Goal: Task Accomplishment & Management: Use online tool/utility

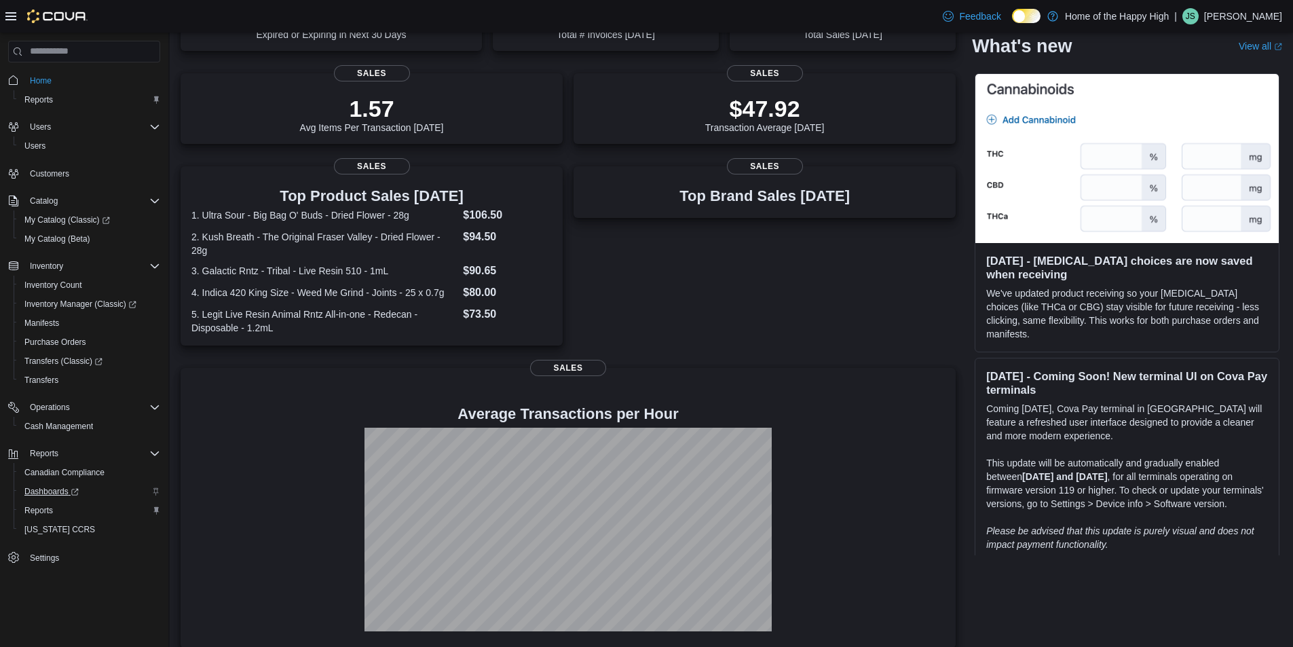
scroll to position [174, 0]
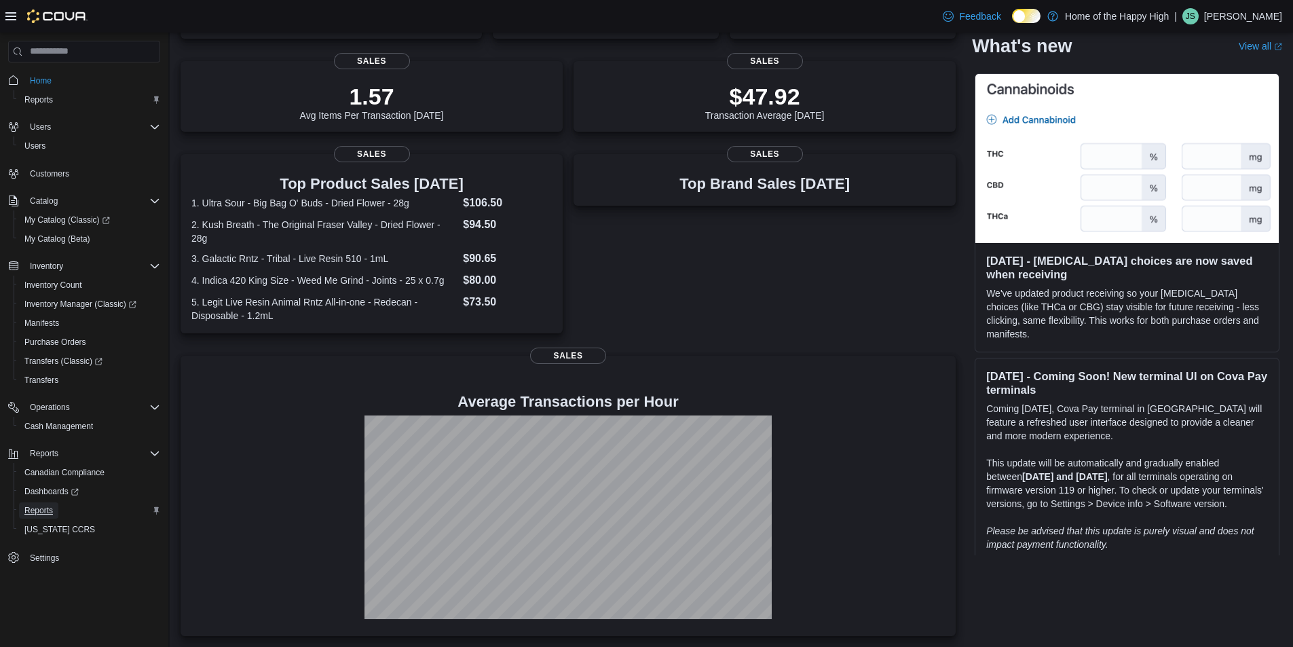
click at [45, 513] on span "Reports" at bounding box center [38, 510] width 29 height 11
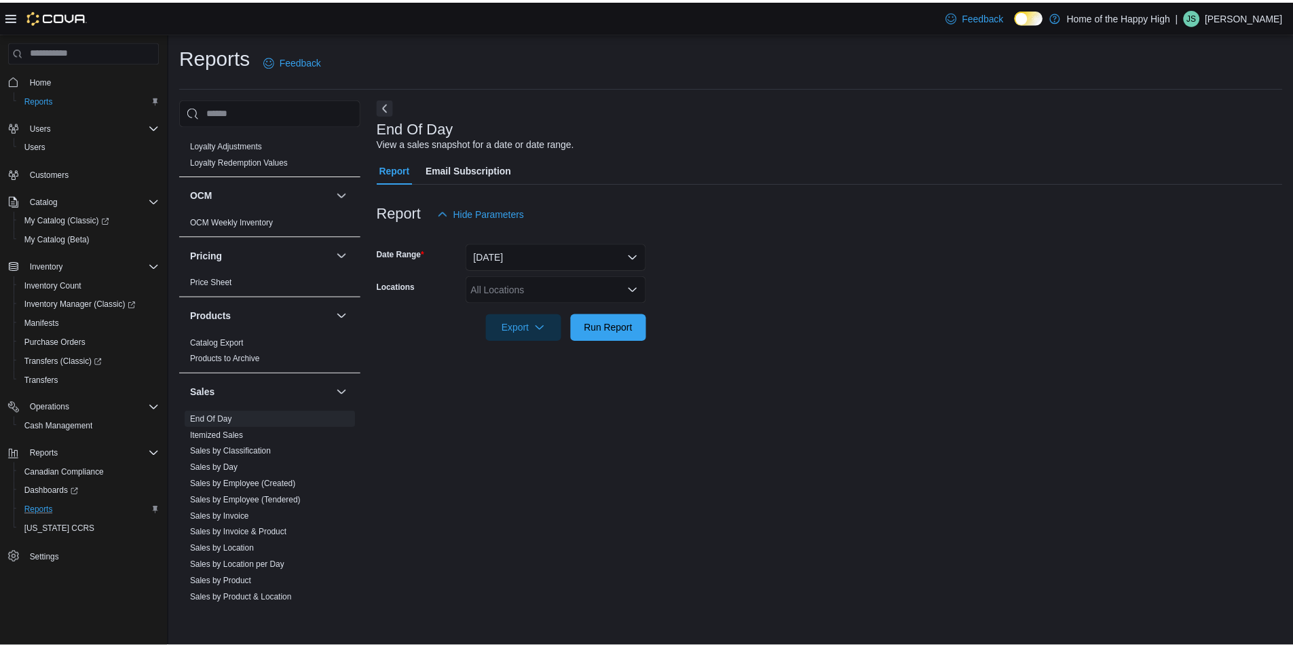
scroll to position [679, 0]
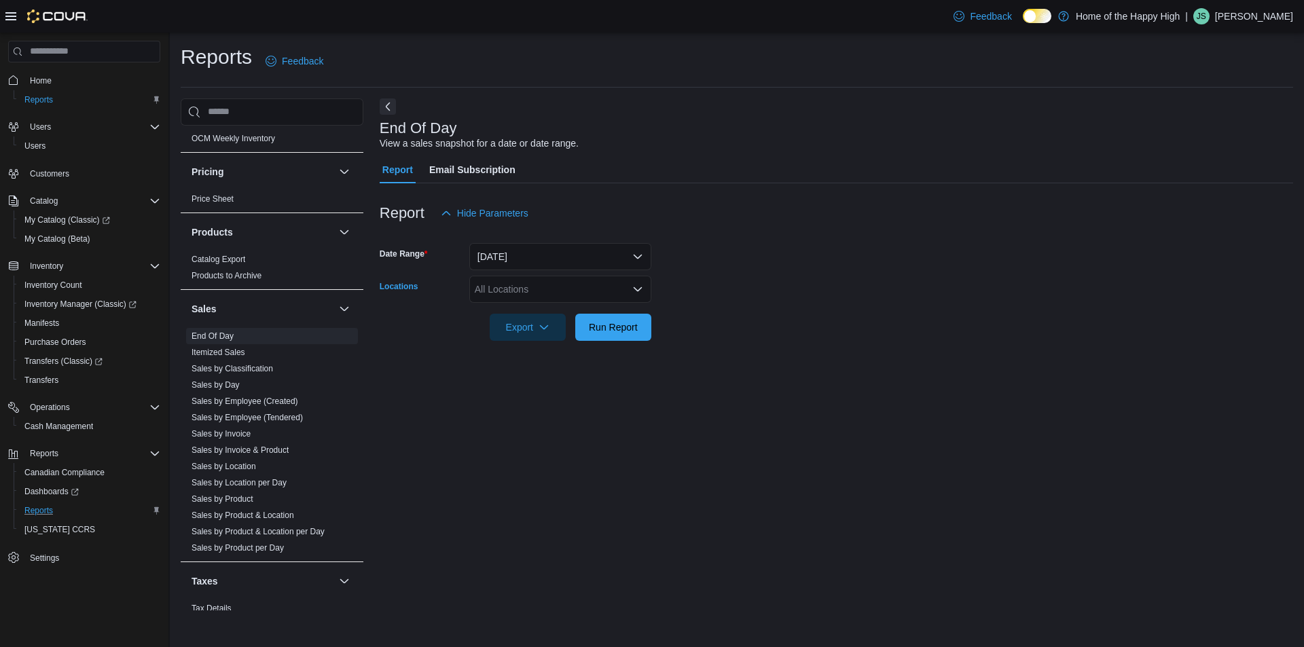
click at [529, 291] on div "All Locations" at bounding box center [560, 289] width 182 height 27
type input "****"
click at [557, 314] on span "[GEOGRAPHIC_DATA] - [GEOGRAPHIC_DATA] - Fire & Flower" at bounding box center [662, 313] width 272 height 14
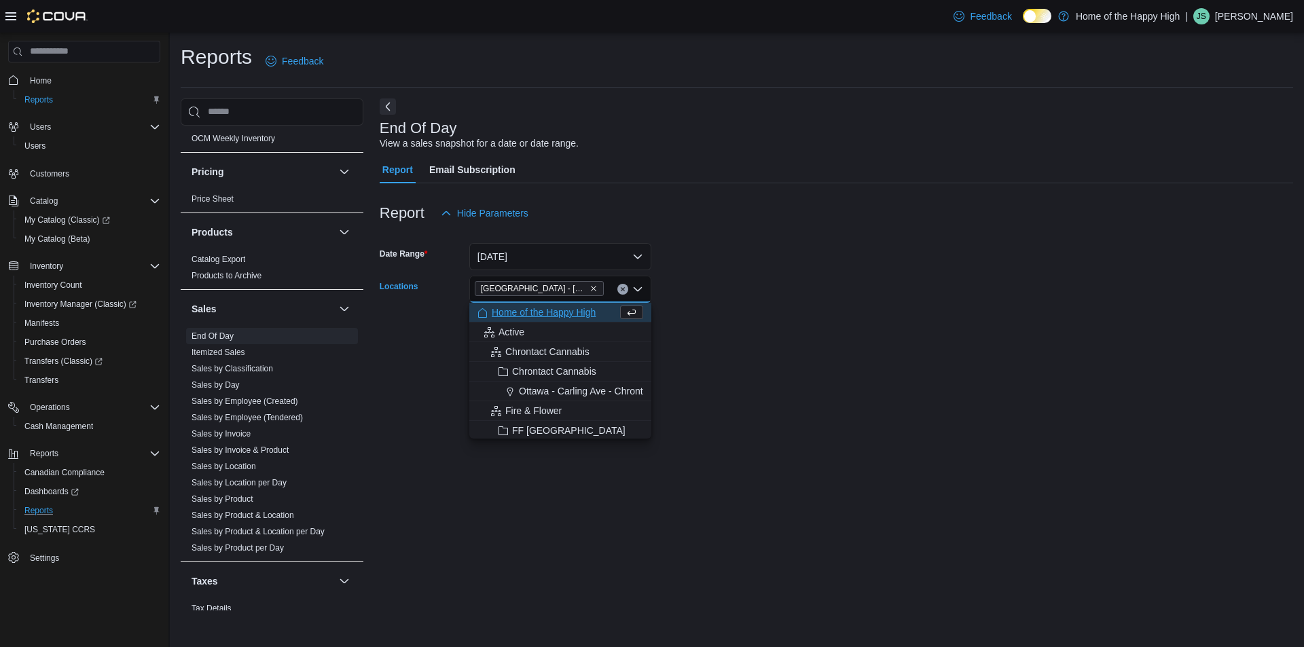
click at [767, 383] on div "End Of Day View a sales snapshot for a date or date range. Report Email Subscri…" at bounding box center [836, 354] width 913 height 513
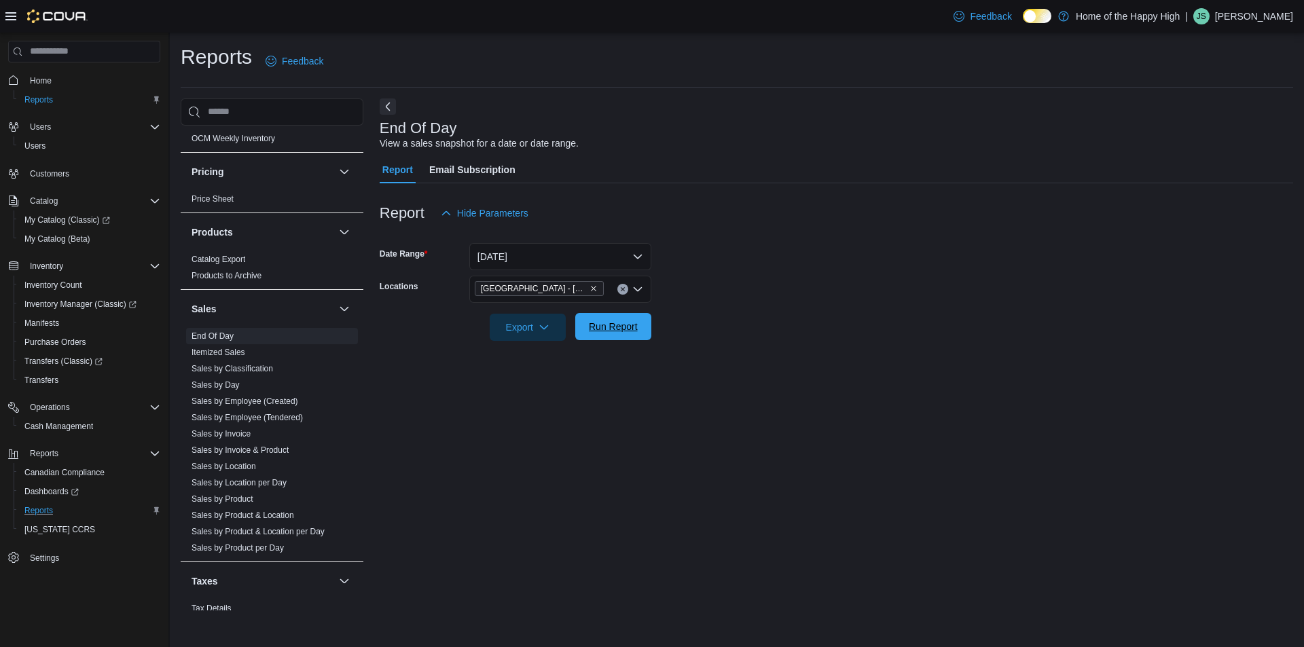
click at [629, 333] on span "Run Report" at bounding box center [613, 327] width 49 height 14
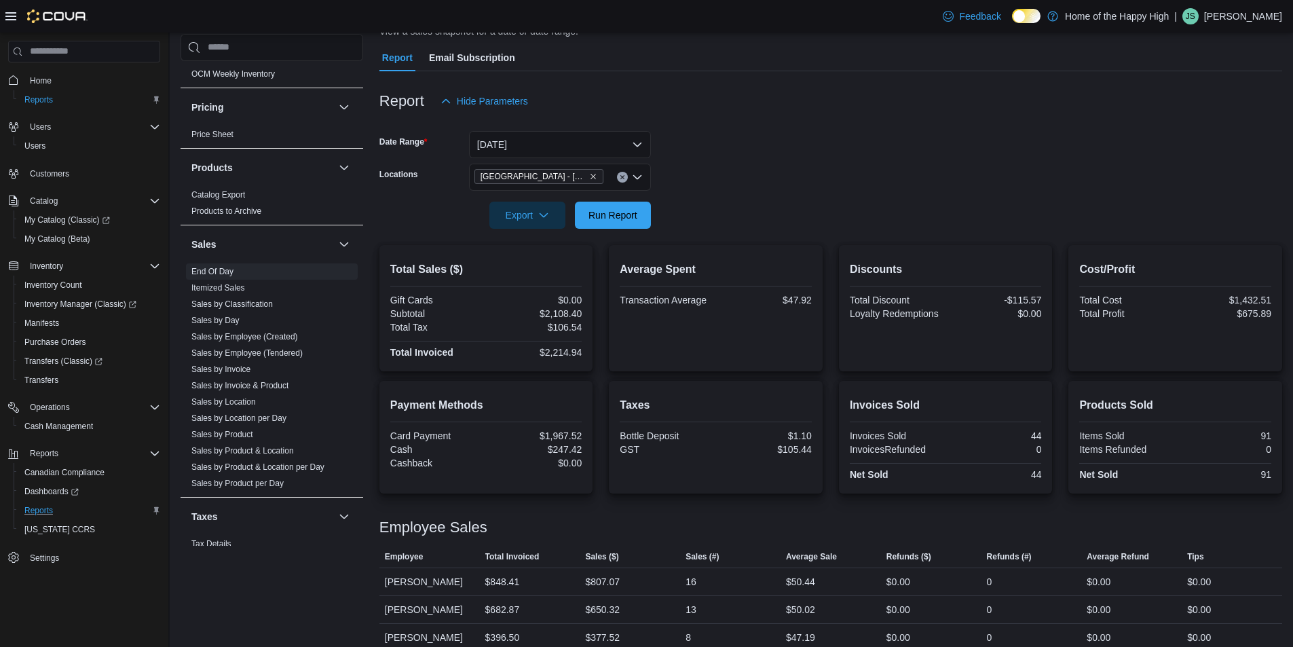
scroll to position [155, 0]
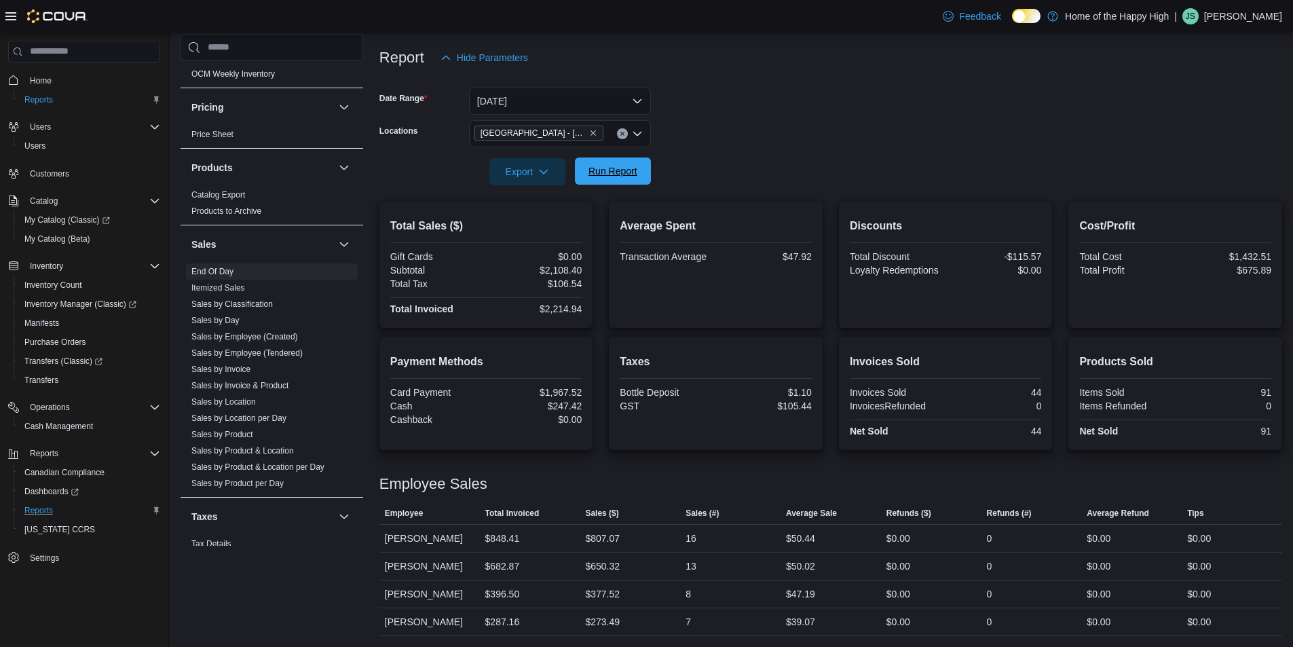
click at [650, 166] on button "Run Report" at bounding box center [613, 171] width 76 height 27
